Goal: Use online tool/utility

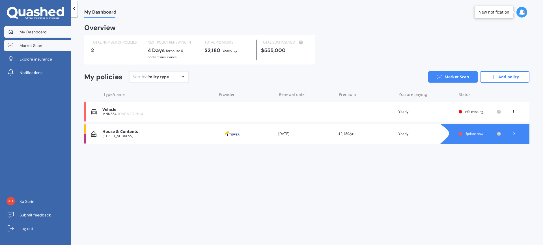
click at [36, 44] on span "Market Scan" at bounding box center [31, 46] width 23 height 6
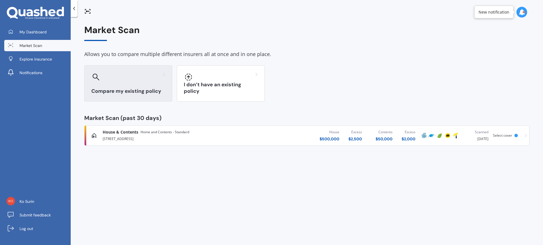
click at [114, 77] on div at bounding box center [128, 76] width 74 height 9
